Goal: Task Accomplishment & Management: Manage account settings

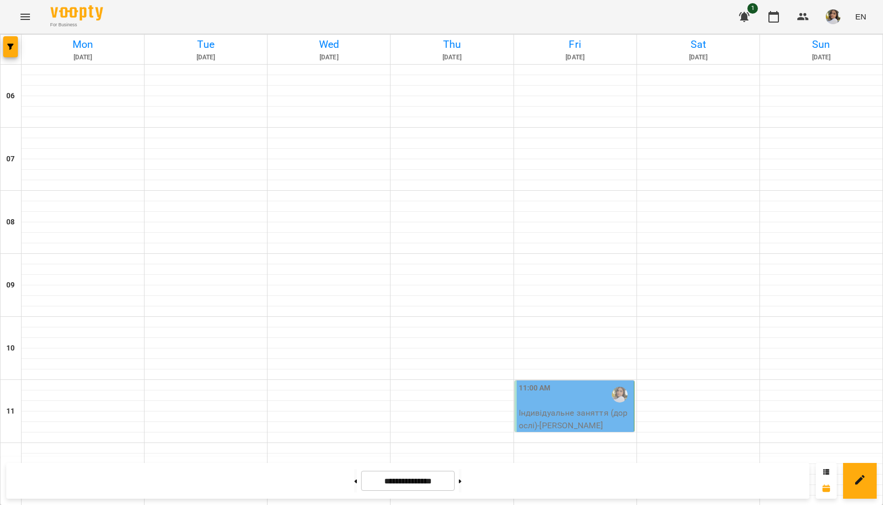
scroll to position [631, 0]
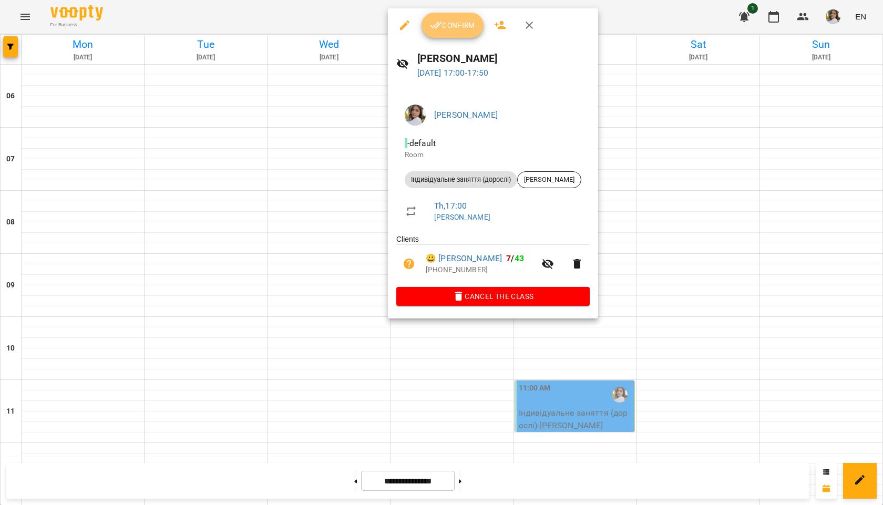
click at [453, 33] on button "Confirm" at bounding box center [453, 25] width 62 height 25
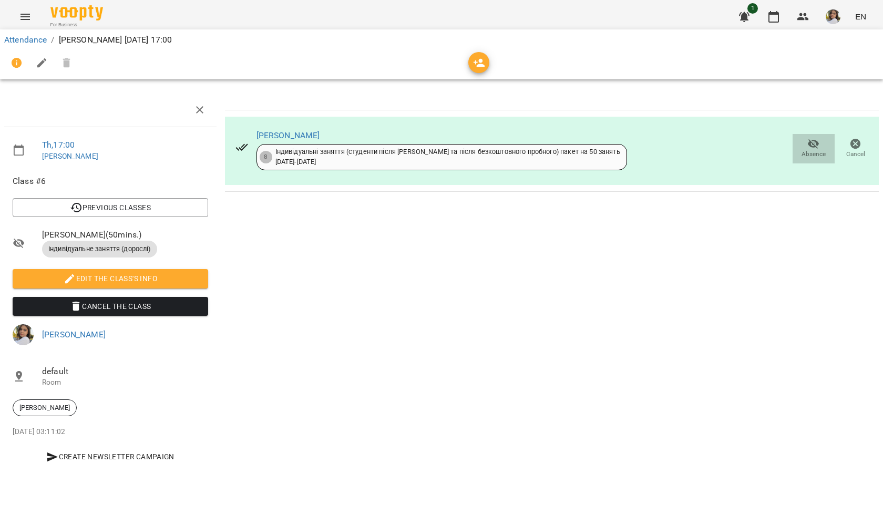
click at [810, 143] on icon "button" at bounding box center [814, 144] width 12 height 10
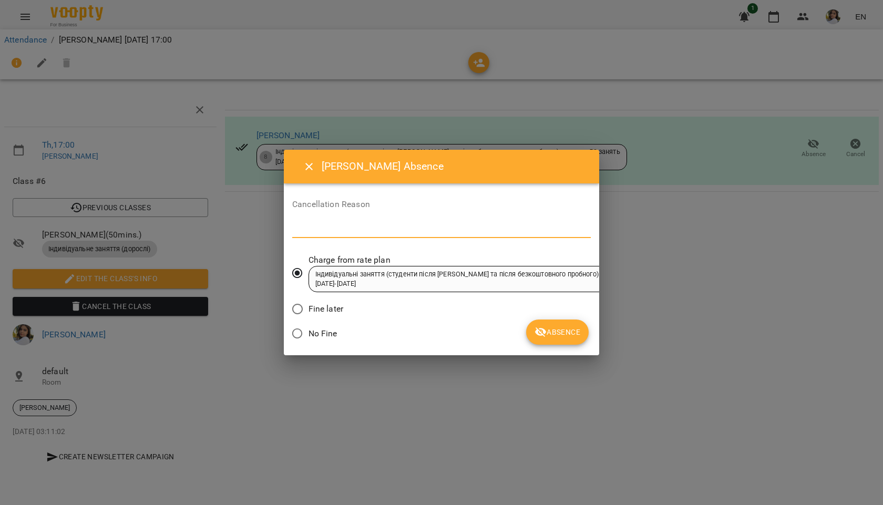
click at [424, 229] on textarea at bounding box center [441, 230] width 299 height 10
type textarea "**********"
click at [563, 328] on span "Absence" at bounding box center [558, 332] width 46 height 13
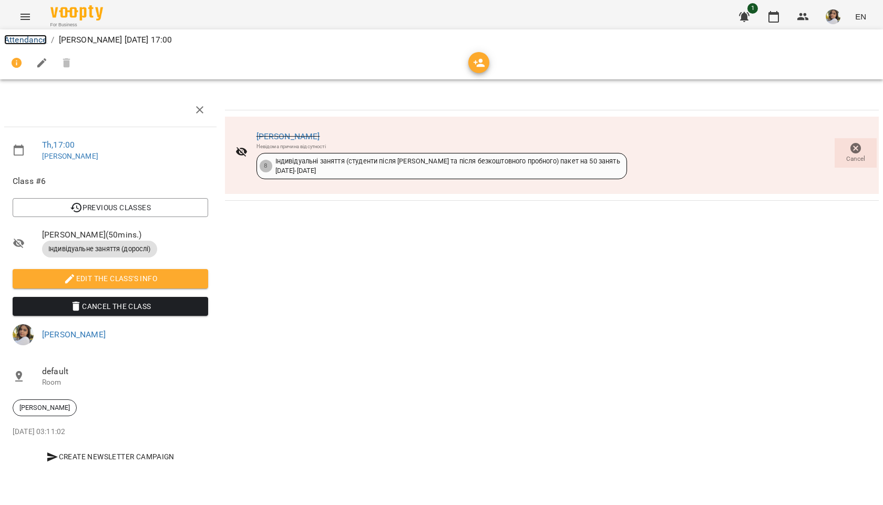
click at [22, 36] on link "Attendance" at bounding box center [25, 40] width 43 height 10
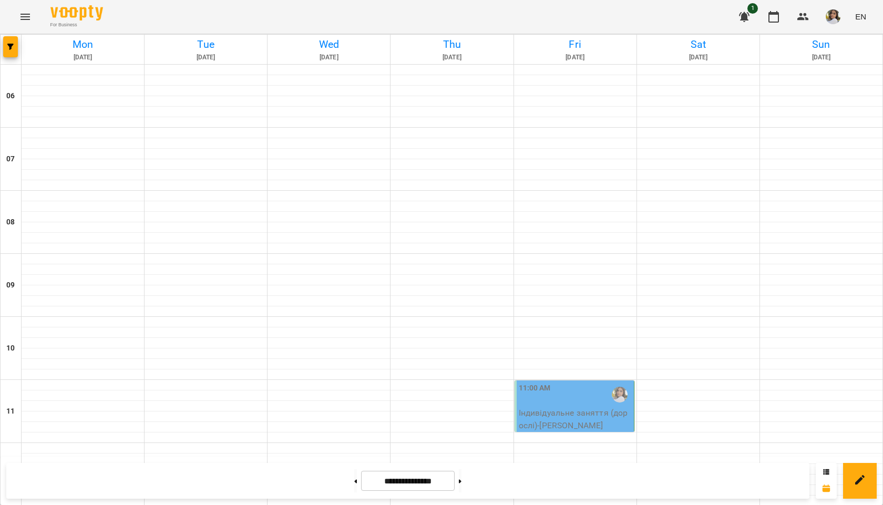
scroll to position [679, 0]
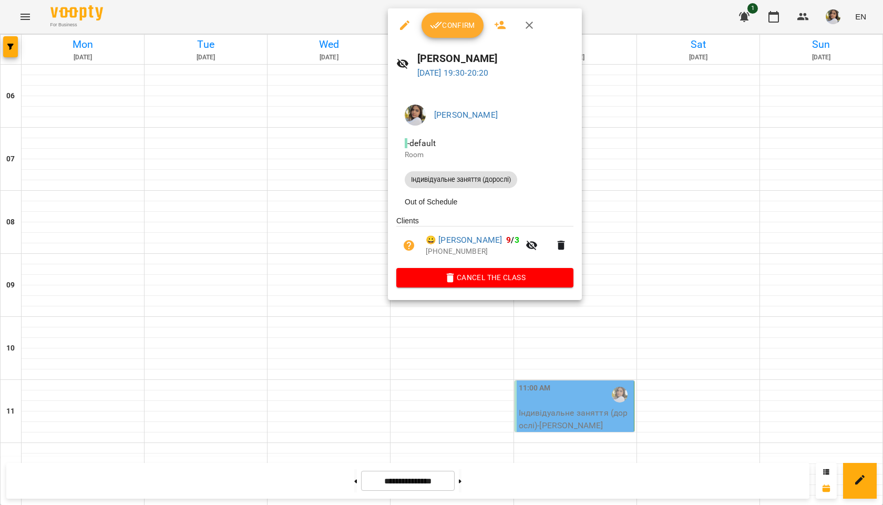
click at [455, 28] on span "Confirm" at bounding box center [452, 25] width 45 height 13
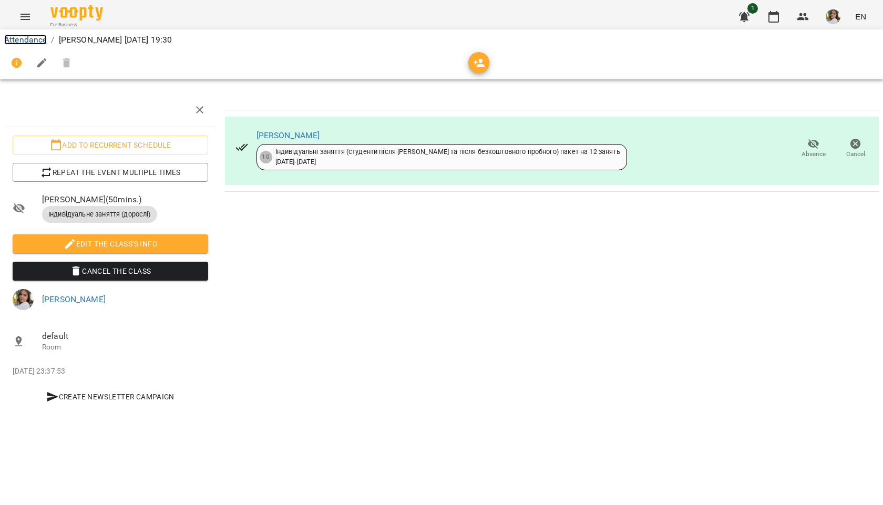
click at [18, 40] on link "Attendance" at bounding box center [25, 40] width 43 height 10
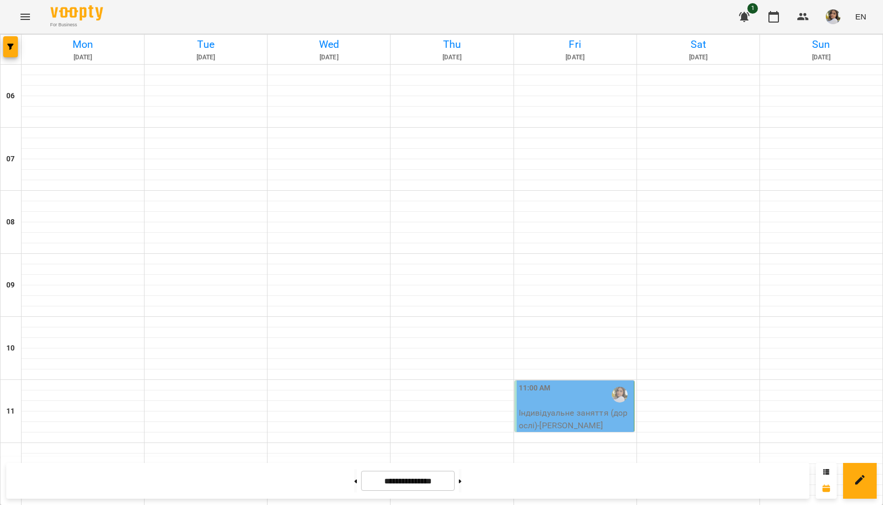
scroll to position [679, 0]
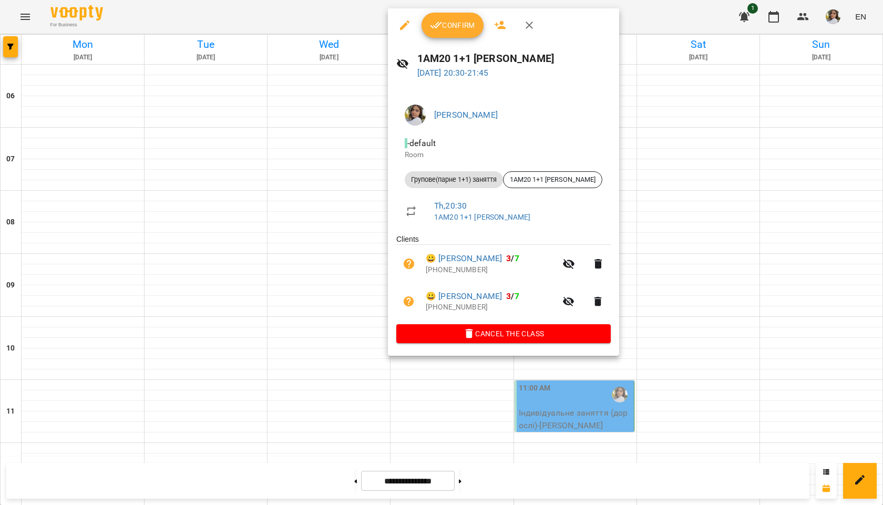
click at [435, 21] on icon "button" at bounding box center [436, 25] width 13 height 13
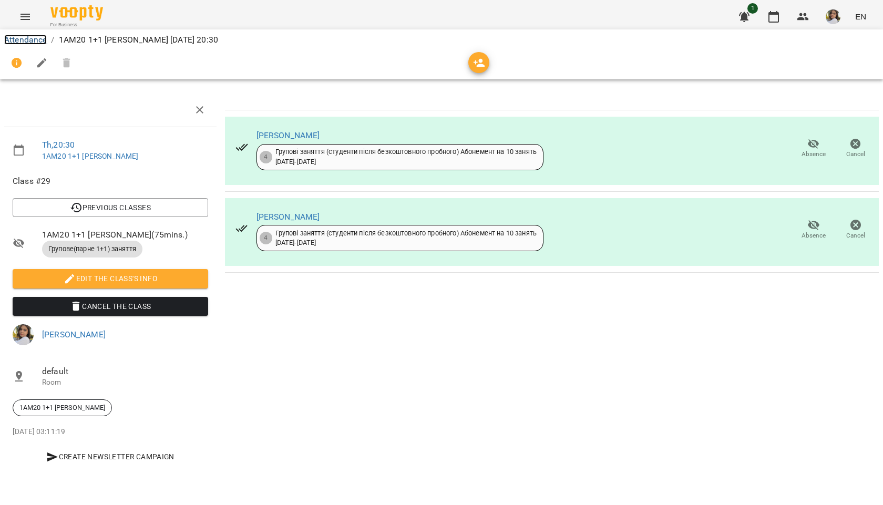
click at [29, 37] on link "Attendance" at bounding box center [25, 40] width 43 height 10
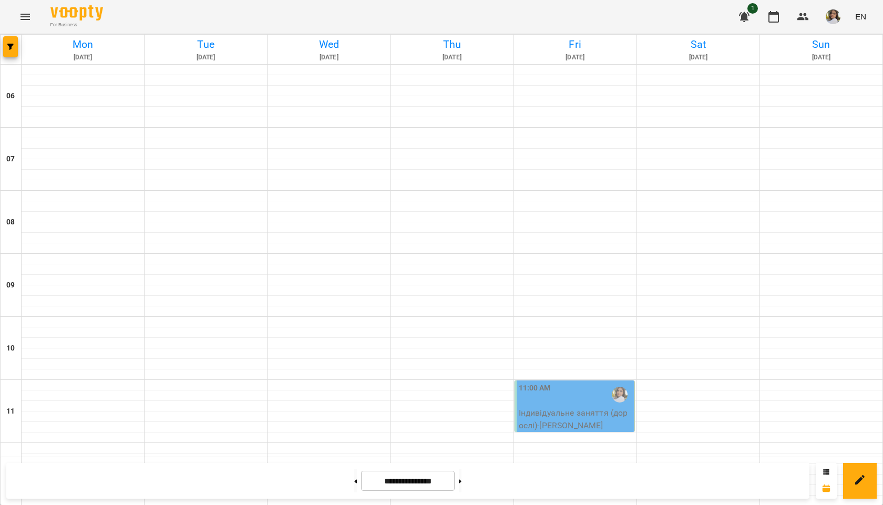
scroll to position [679, 0]
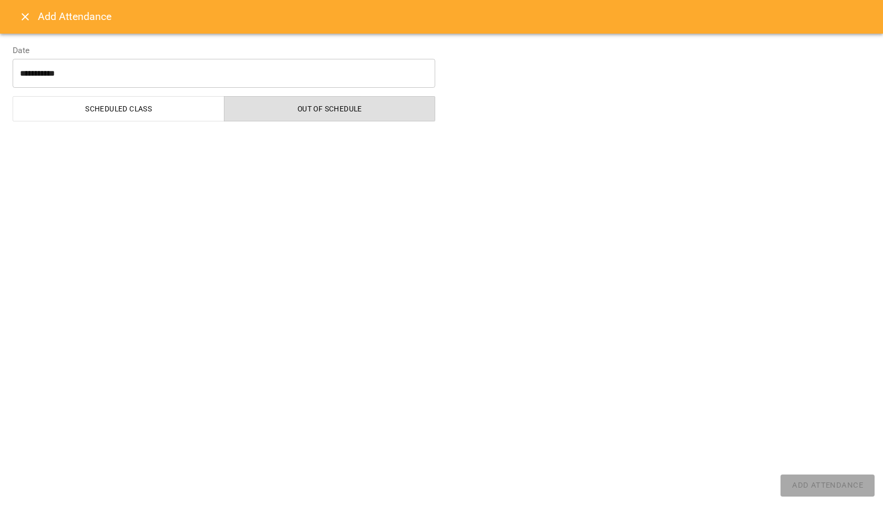
select select "**********"
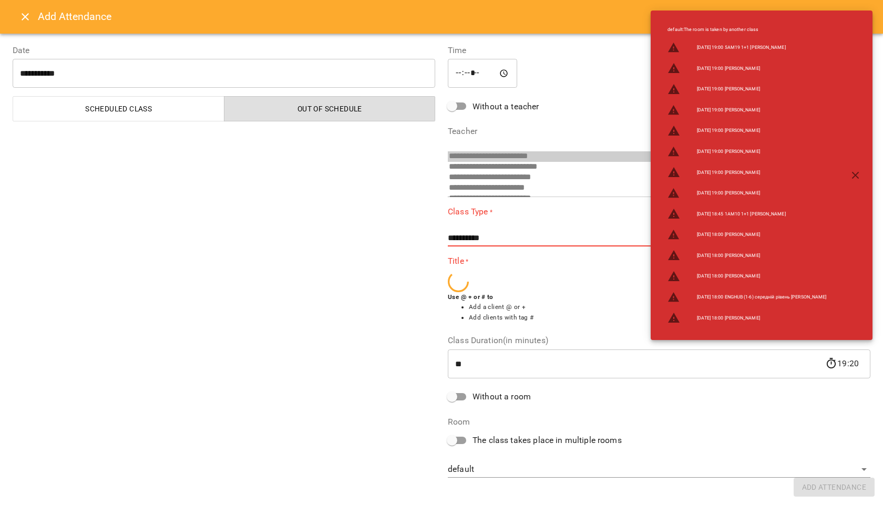
scroll to position [154, 0]
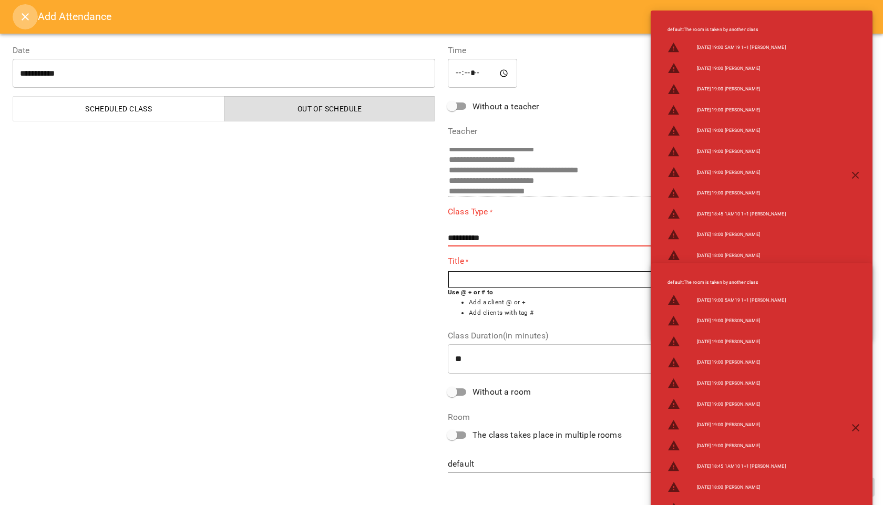
click at [25, 18] on icon "Close" at bounding box center [25, 17] width 13 height 13
